Goal: Understand process/instructions

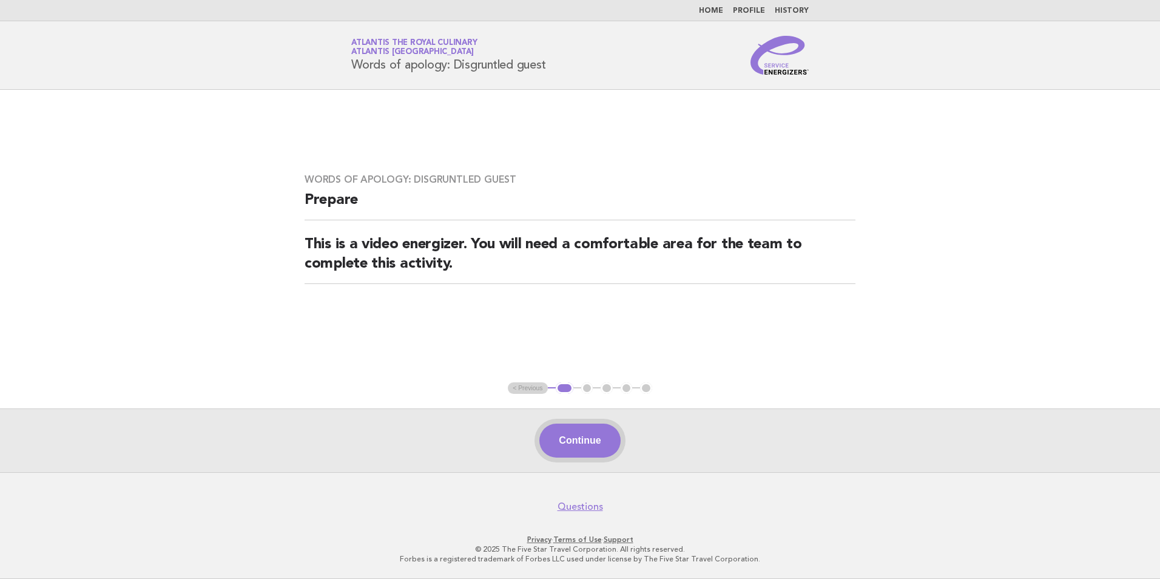
click at [590, 442] on button "Continue" at bounding box center [579, 441] width 81 height 34
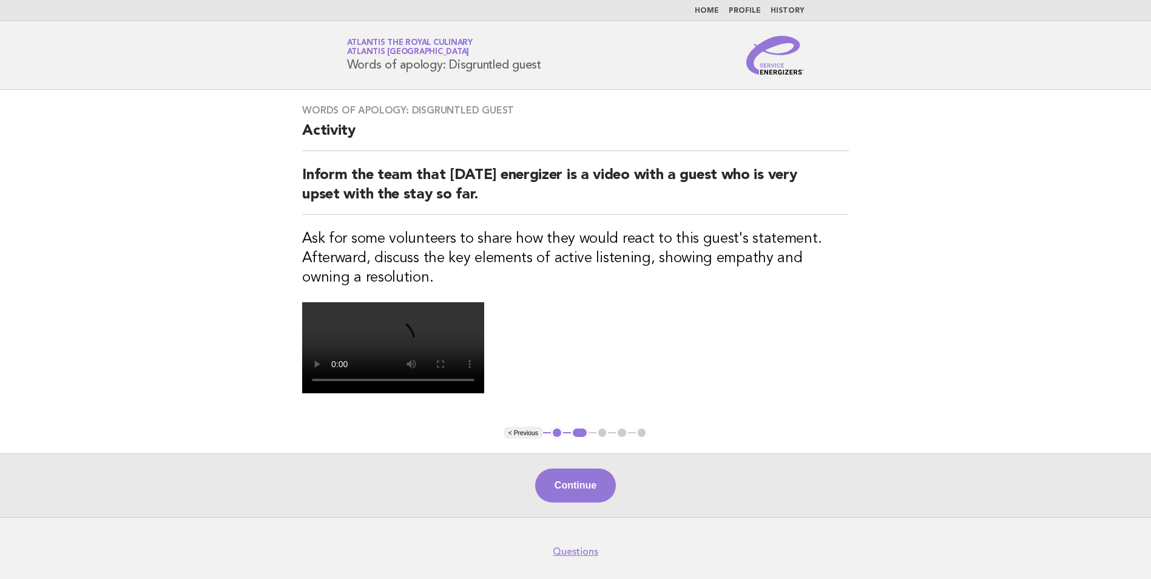
scroll to position [263, 0]
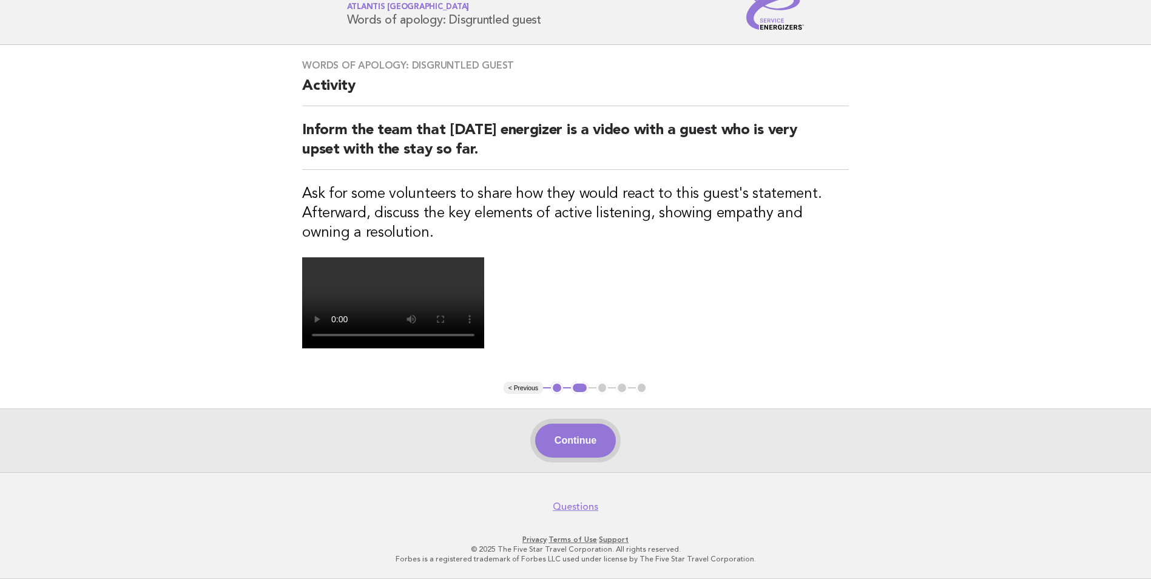
click at [566, 442] on button "Continue" at bounding box center [575, 441] width 81 height 34
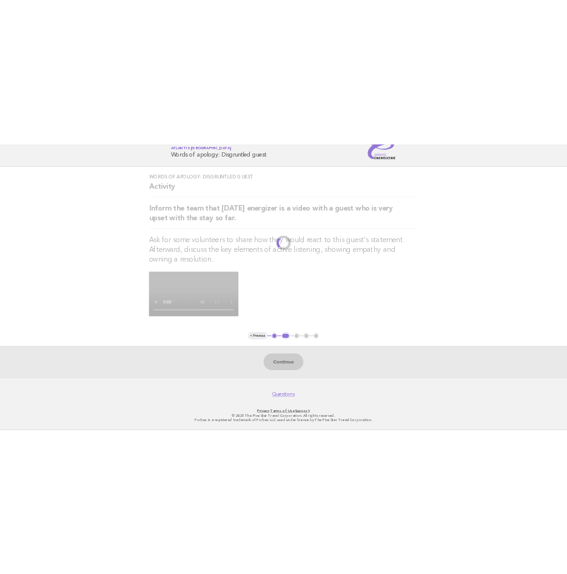
scroll to position [0, 0]
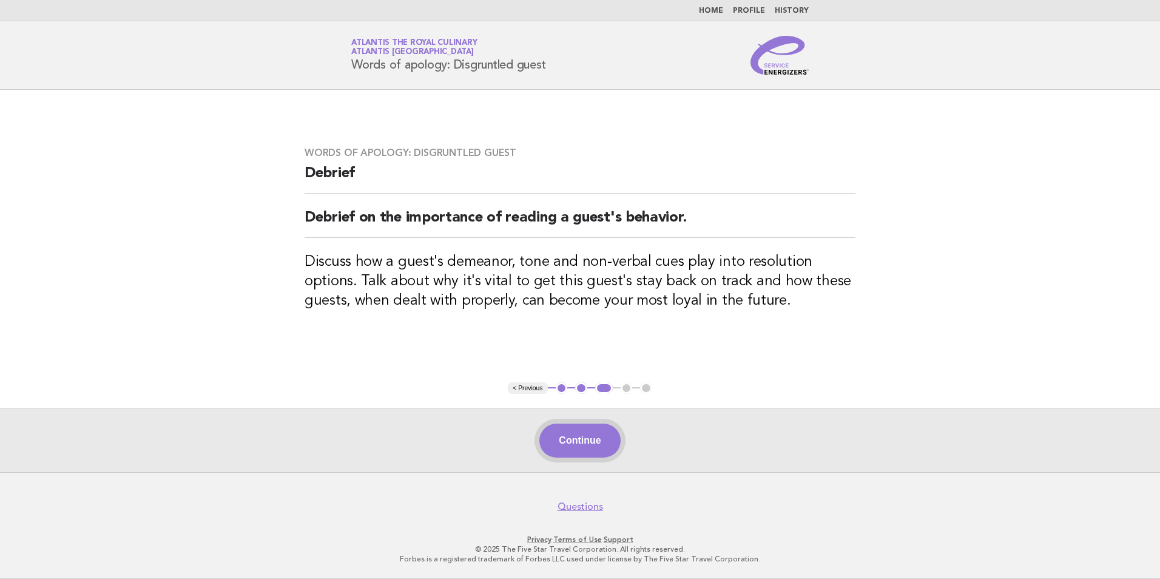
click at [566, 444] on button "Continue" at bounding box center [579, 441] width 81 height 34
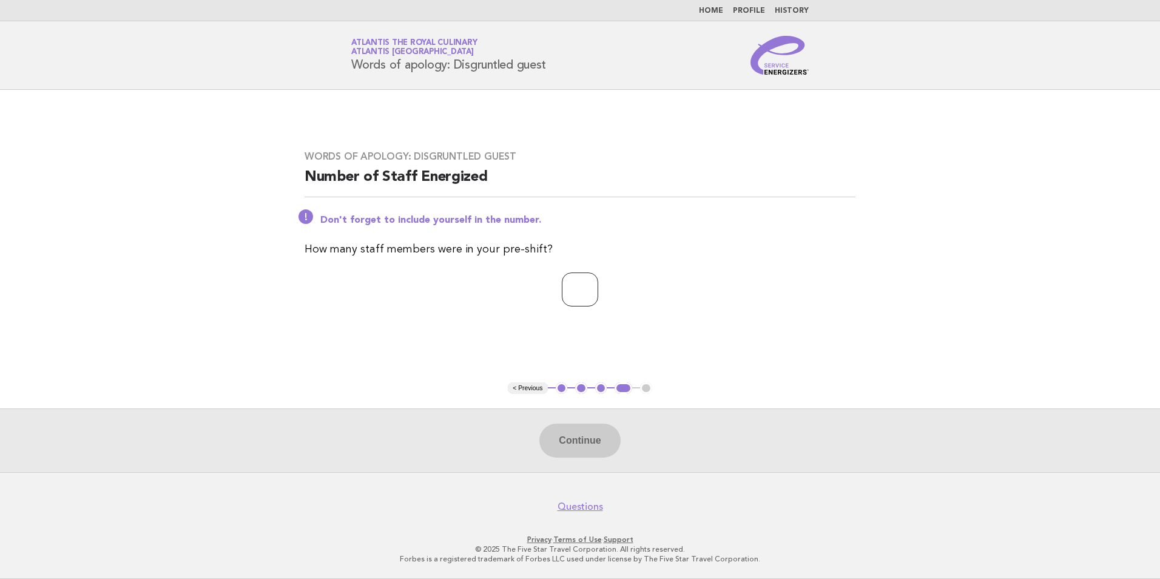
click at [584, 294] on input "number" at bounding box center [580, 289] width 36 height 34
type input "*"
click at [591, 441] on button "Continue" at bounding box center [579, 441] width 81 height 34
